Goal: Task Accomplishment & Management: Complete application form

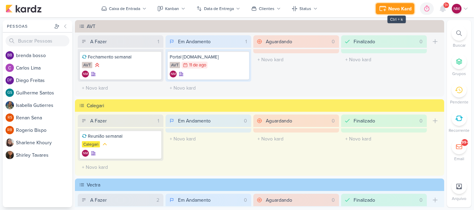
click at [406, 5] on div "Novo Kard" at bounding box center [399, 8] width 23 height 7
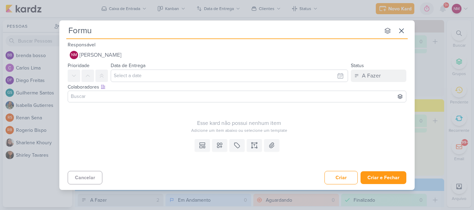
type input "Formul"
type input "Formula"
type input "Formulá"
type input "Formulário"
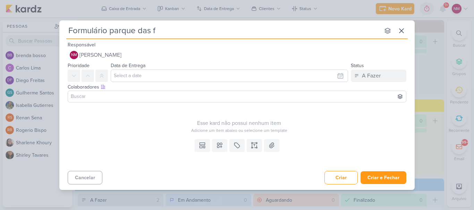
type input "Formulário [GEOGRAPHIC_DATA]"
click at [193, 71] on input "text" at bounding box center [229, 76] width 237 height 12
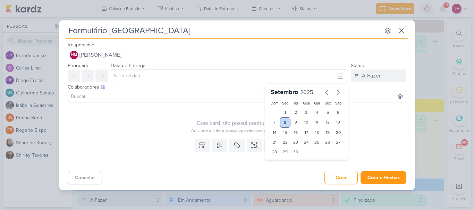
click at [286, 123] on div "8" at bounding box center [285, 123] width 11 height 10
type input "8 de setembro de 2025 às 23:59"
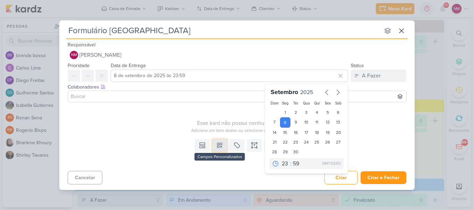
drag, startPoint x: 221, startPoint y: 146, endPoint x: 223, endPoint y: 151, distance: 5.4
click at [222, 147] on icon at bounding box center [219, 145] width 7 height 7
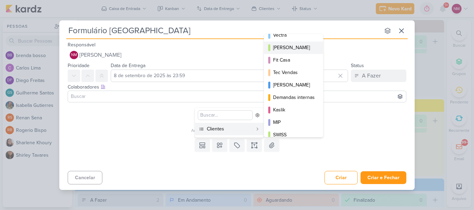
scroll to position [101, 0]
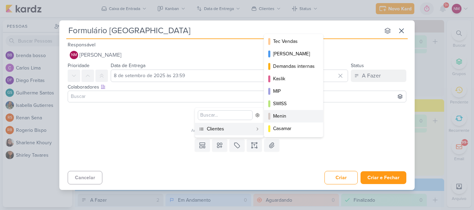
click at [297, 116] on div "Menin" at bounding box center [294, 116] width 42 height 7
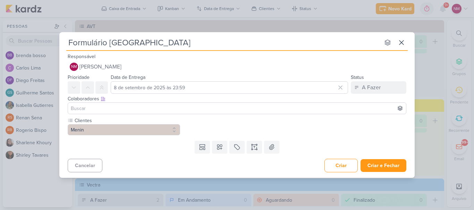
click at [388, 179] on div "Formulário [GEOGRAPHIC_DATA] nenhum grupo disponível esc Responsável NM [PERSON…" at bounding box center [237, 105] width 474 height 210
click at [389, 167] on button "Criar e Fechar" at bounding box center [383, 166] width 46 height 13
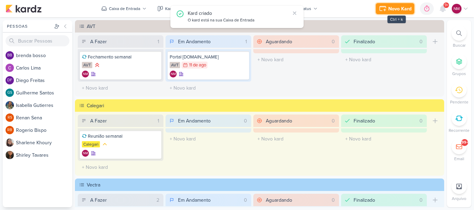
click at [389, 8] on div "Novo Kard" at bounding box center [399, 8] width 23 height 7
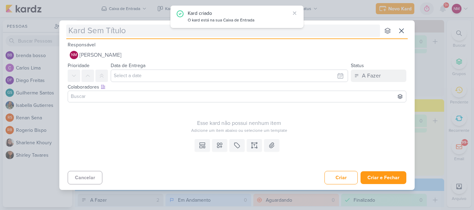
click at [128, 31] on input "text" at bounding box center [222, 31] width 313 height 12
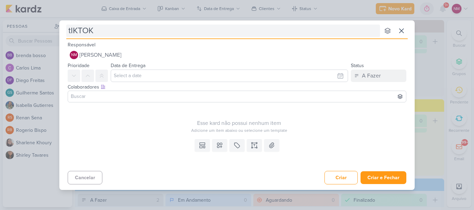
type input "tIKTOK"
type input "tIKTOK AVT"
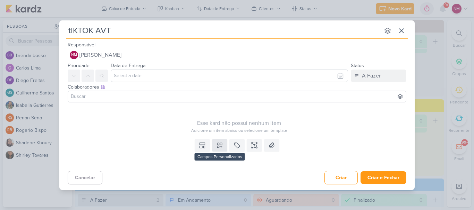
type input "tIKTOK AVT"
click at [217, 146] on icon at bounding box center [219, 145] width 7 height 7
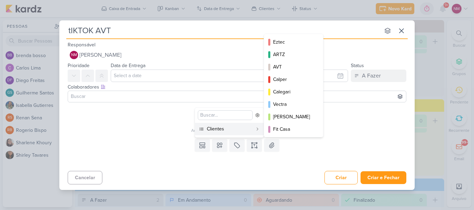
click at [230, 129] on div "Clientes" at bounding box center [230, 129] width 46 height 7
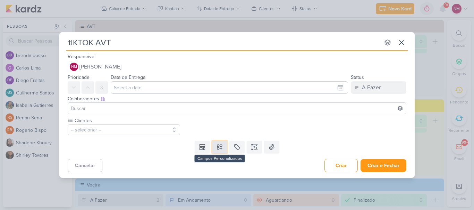
click at [223, 146] on button at bounding box center [219, 147] width 15 height 12
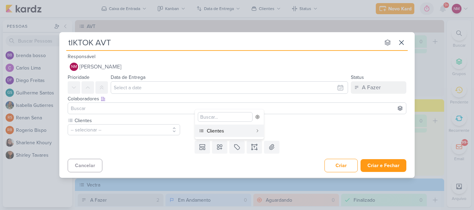
click at [167, 78] on div "Data de Entrega [DATE] Dom Seg Ter Qua Qui Sex Sáb 00 01 02 03 04 05 06 07 08 0…" at bounding box center [229, 83] width 237 height 21
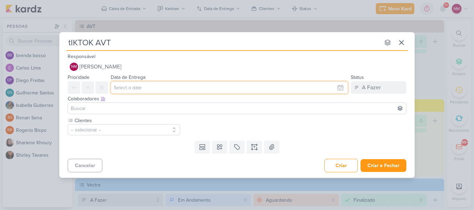
click at [166, 88] on input "text" at bounding box center [229, 87] width 237 height 12
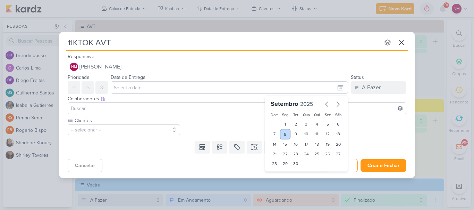
click at [283, 136] on div "8" at bounding box center [285, 134] width 11 height 10
type input "8 de setembro de 2025 às 23:59"
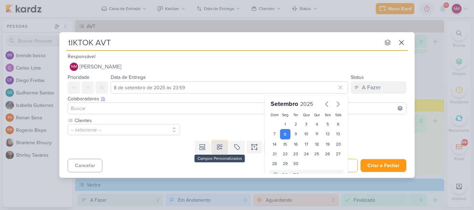
click at [221, 149] on icon at bounding box center [219, 147] width 5 height 5
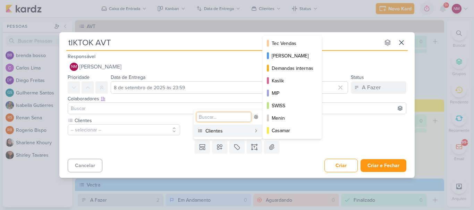
scroll to position [31, 0]
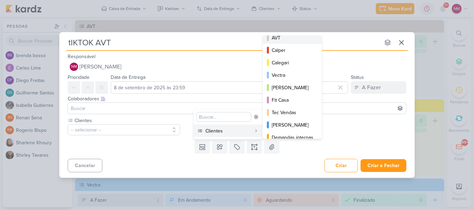
click at [290, 37] on div "AVT" at bounding box center [293, 37] width 42 height 7
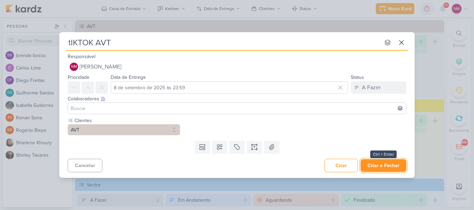
click at [391, 161] on button "Criar e Fechar" at bounding box center [383, 166] width 46 height 13
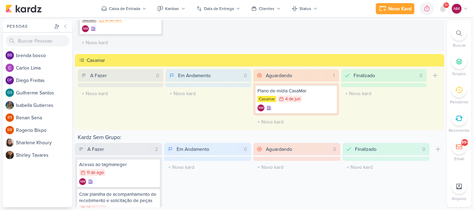
scroll to position [533, 0]
